Goal: Information Seeking & Learning: Learn about a topic

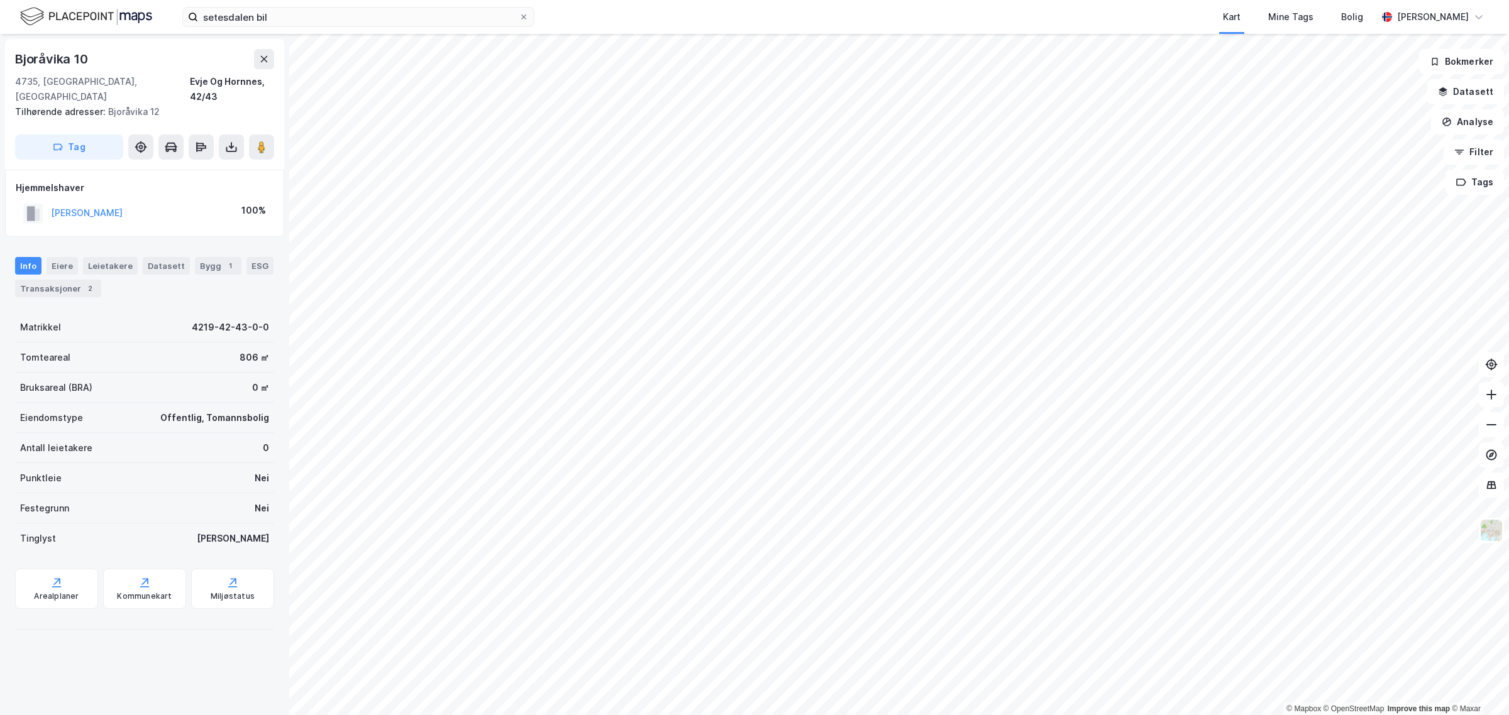
click at [825, 715] on html "setesdalen bil Kart Mine Tags Bolig [PERSON_NAME] © Mapbox © OpenStreetMap Impr…" at bounding box center [754, 357] width 1509 height 715
click at [572, 715] on html "setesdalen bil Kart Mine Tags Bolig [PERSON_NAME] © Mapbox © OpenStreetMap Impr…" at bounding box center [754, 357] width 1509 height 715
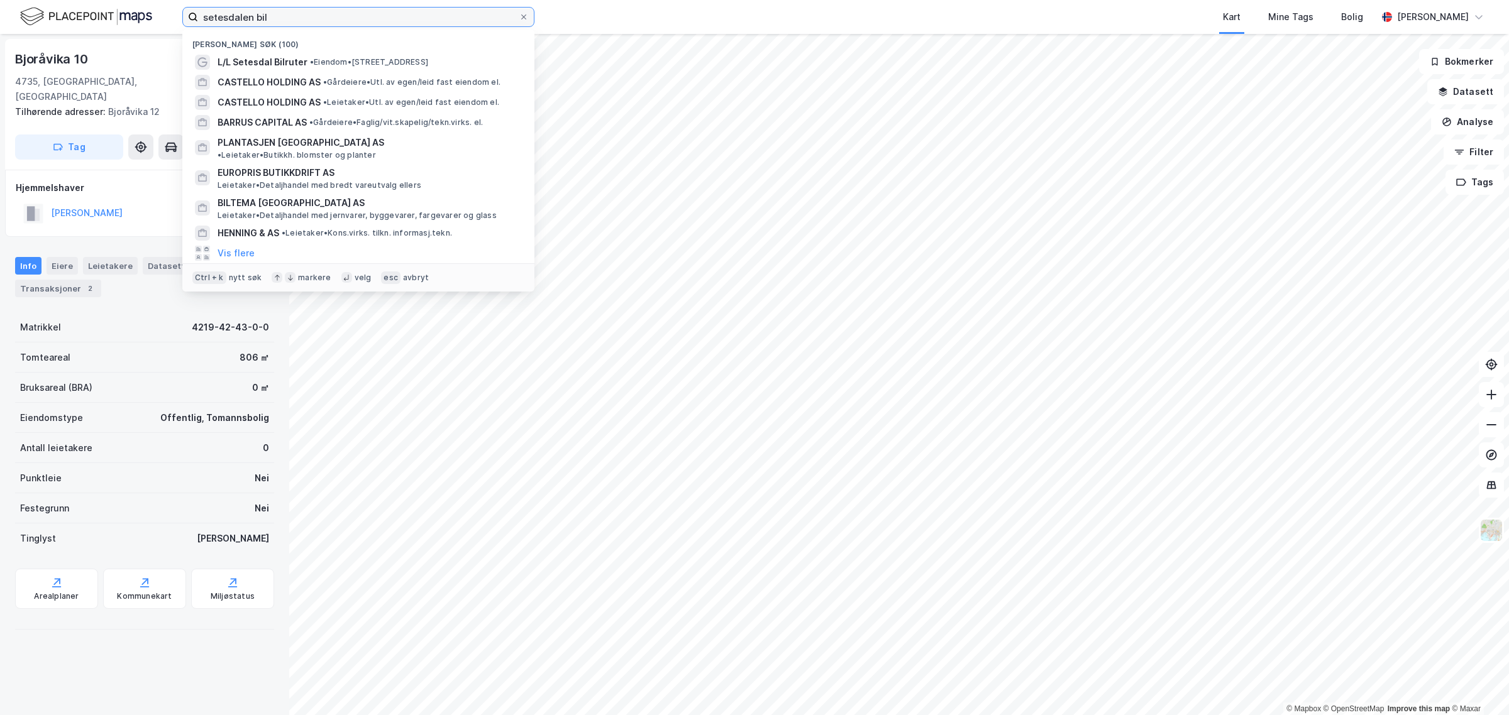
drag, startPoint x: 296, startPoint y: 16, endPoint x: 143, endPoint y: 26, distance: 153.8
click at [143, 26] on div "setesdalen bil Nylige søk (100) L/L Setesdal Bilruter • Eiendom • [STREET_ADDRE…" at bounding box center [754, 17] width 1509 height 34
paste input "[STREET_ADDRESS]"
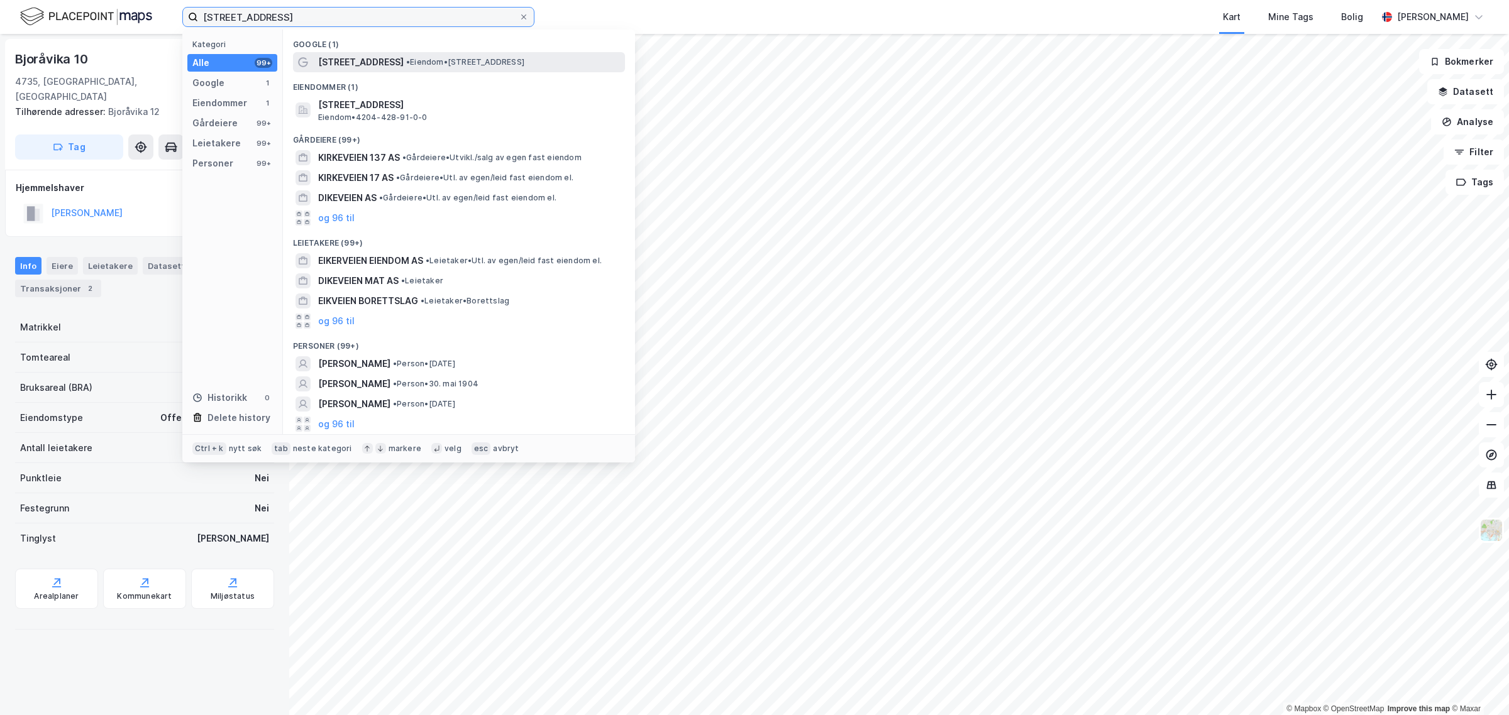
type input "[STREET_ADDRESS]"
click at [371, 61] on span "[STREET_ADDRESS]" at bounding box center [360, 62] width 85 height 15
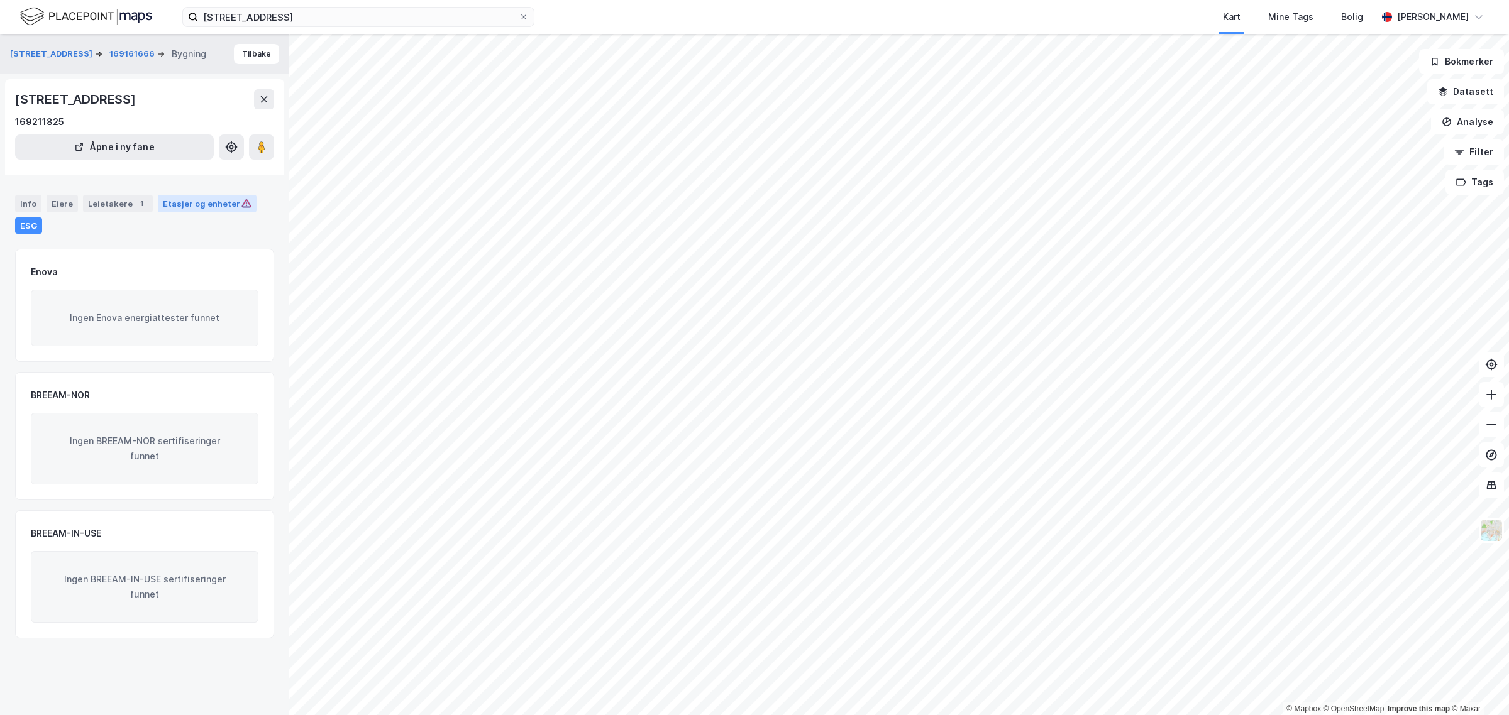
click at [192, 202] on div "Etasjer og enheter" at bounding box center [207, 203] width 89 height 11
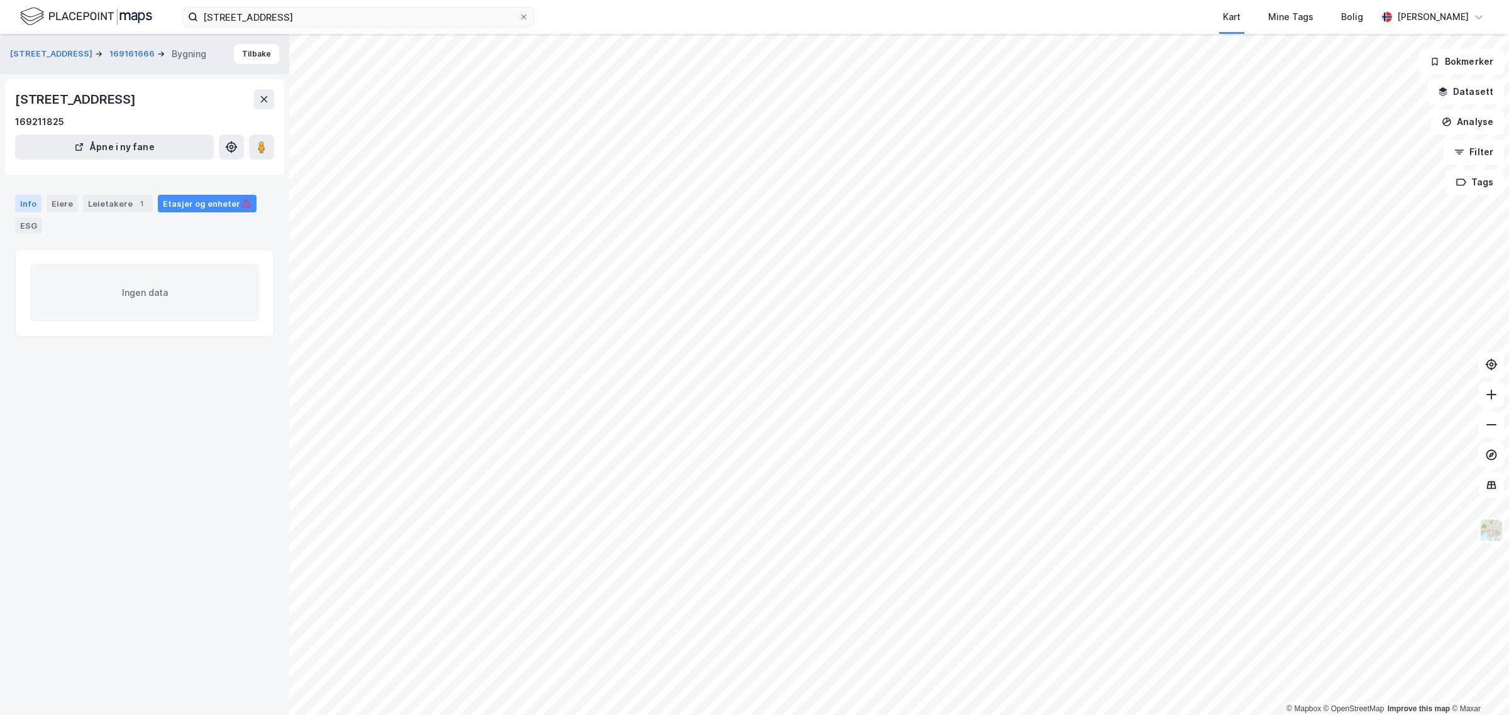
click at [19, 201] on div "Info" at bounding box center [28, 204] width 26 height 18
